Goal: Task Accomplishment & Management: Use online tool/utility

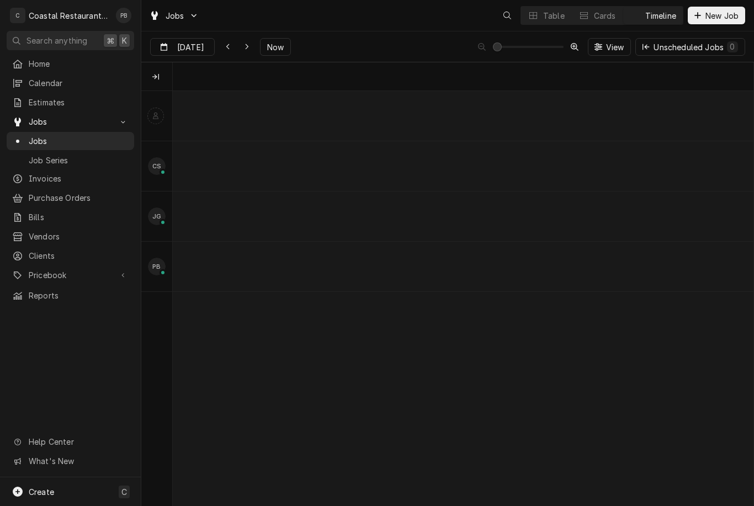
scroll to position [0, 11501]
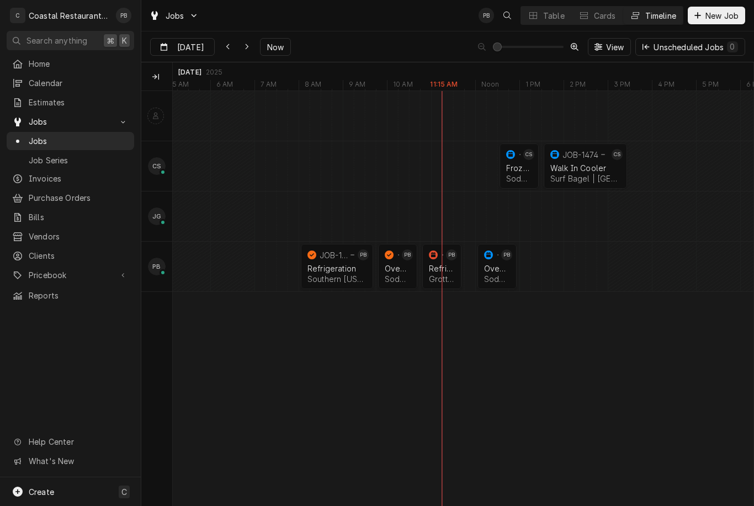
click at [505, 266] on div "normal" at bounding box center [510, 266] width 13 height 45
click at [452, 277] on div "Dynamic Content Wrapper" at bounding box center [454, 266] width 13 height 45
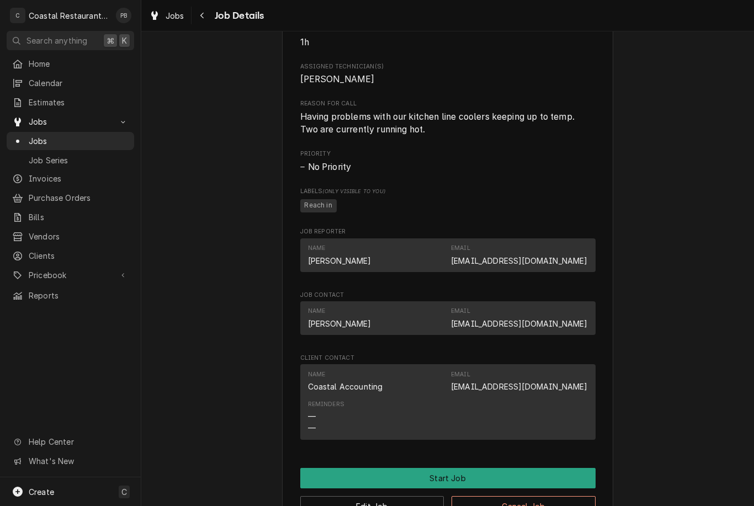
scroll to position [436, 0]
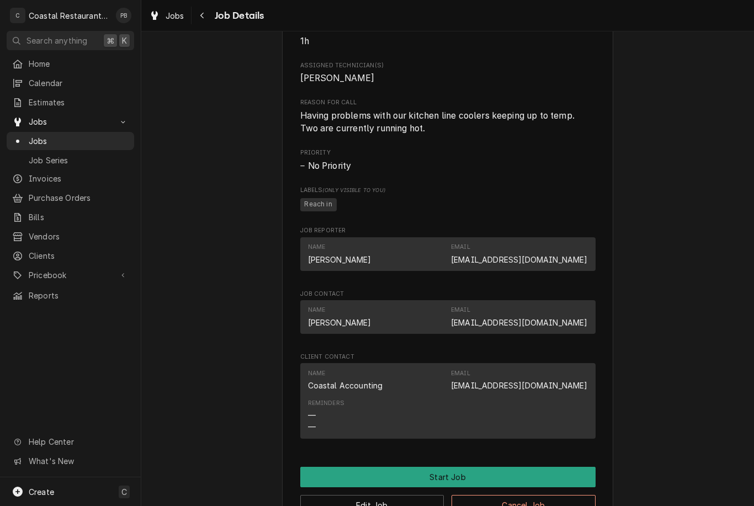
click at [459, 474] on button "Start Job" at bounding box center [447, 477] width 295 height 20
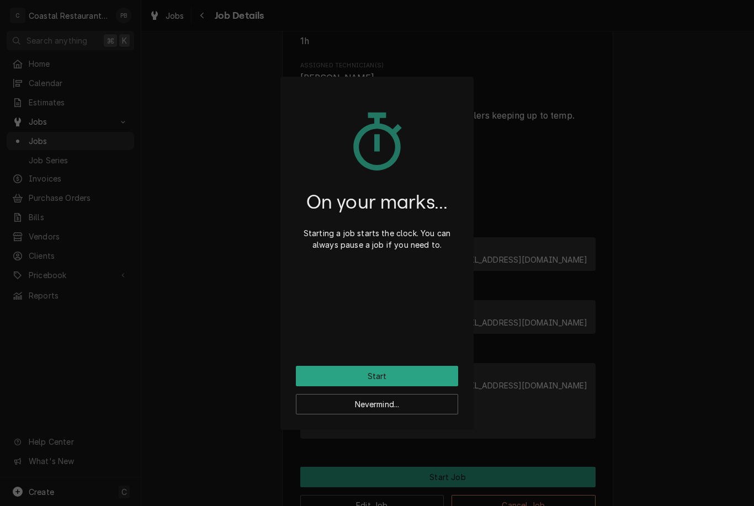
click at [430, 371] on button "Start" at bounding box center [377, 376] width 162 height 20
